Goal: Find specific page/section: Find specific page/section

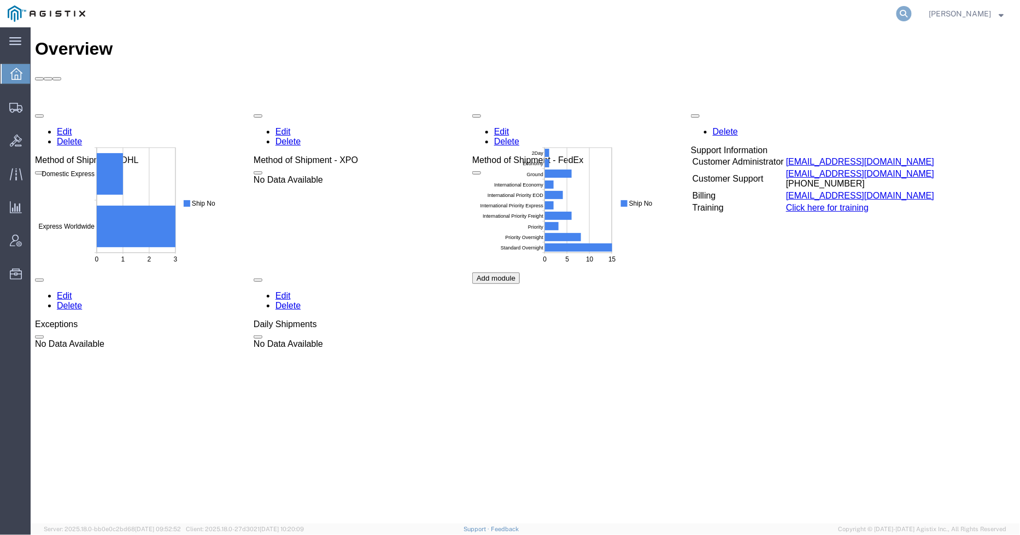
click at [912, 16] on icon at bounding box center [904, 13] width 15 height 15
click at [801, 16] on input "search" at bounding box center [730, 14] width 332 height 26
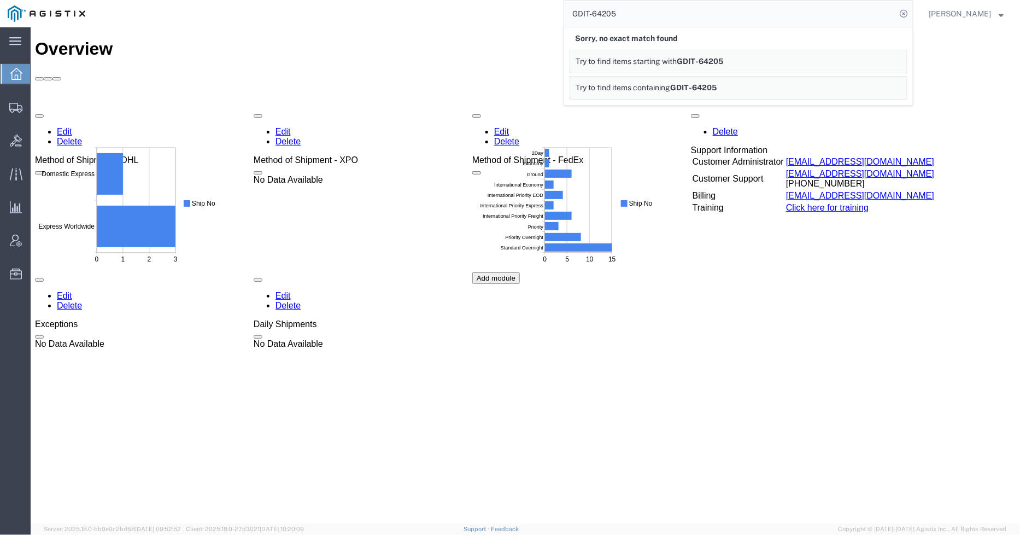
drag, startPoint x: 653, startPoint y: 17, endPoint x: 565, endPoint y: 11, distance: 88.3
click at [565, 11] on div "GDIT-64205 Sorry, no exact match found Try to find items starting with GDIT-642…" at bounding box center [503, 13] width 821 height 27
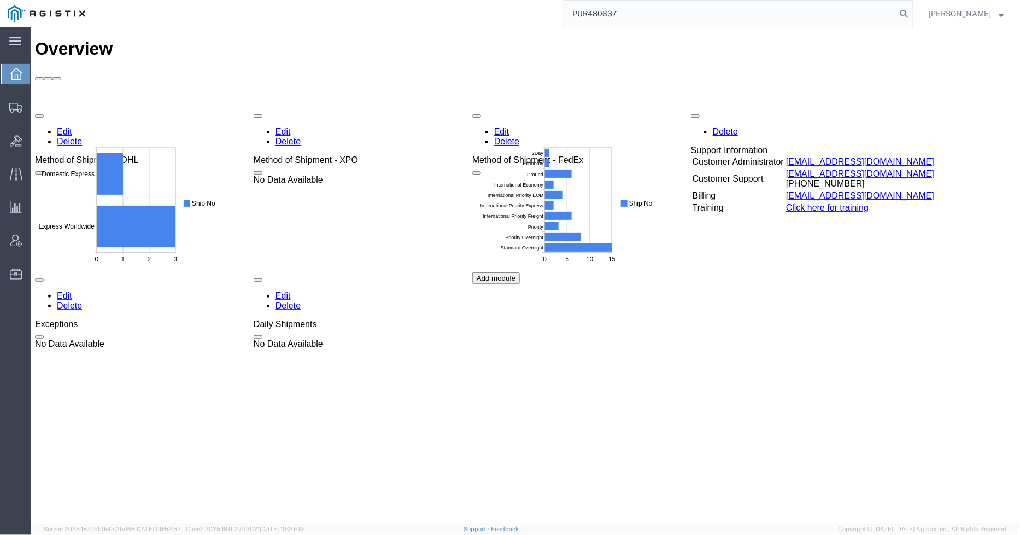
type input "PUR480637"
